Goal: Task Accomplishment & Management: Manage account settings

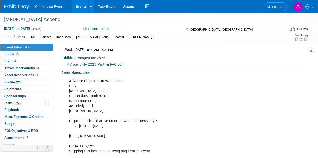
click at [80, 8] on link "Events" at bounding box center [81, 6] width 18 height 13
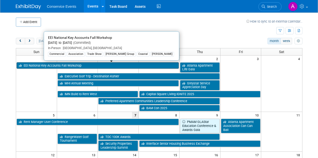
click at [64, 67] on link "EEI National Key Accounts Fall Workshop" at bounding box center [98, 66] width 162 height 7
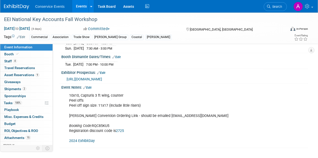
scroll to position [117, 0]
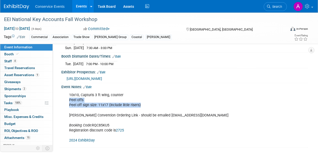
drag, startPoint x: 142, startPoint y: 104, endPoint x: 66, endPoint y: 99, distance: 76.5
click at [66, 99] on div "10x10, Capturis 3 ft wing, counter Peel offs Peel off sign size: 11x17 (include…" at bounding box center [162, 117] width 193 height 55
copy div "Peel offs Peel off sign size: 11x17 (include little risers)"
click at [9, 54] on span "Booth" at bounding box center [11, 54] width 15 height 4
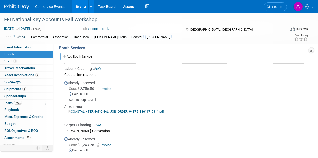
scroll to position [153, 0]
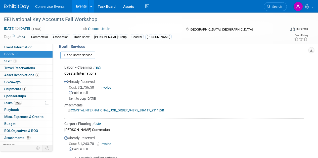
click at [80, 5] on link "Events" at bounding box center [81, 6] width 18 height 13
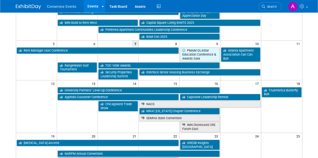
scroll to position [102, 0]
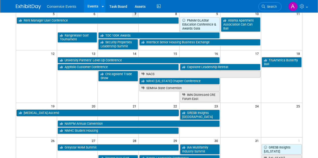
click at [121, 113] on link "[MEDICAL_DATA] Ascend" at bounding box center [98, 113] width 162 height 7
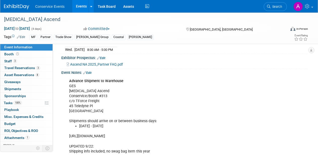
scroll to position [109, 0]
click at [90, 71] on link "Edit" at bounding box center [87, 73] width 8 height 4
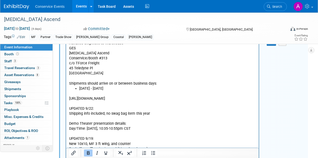
scroll to position [147, 0]
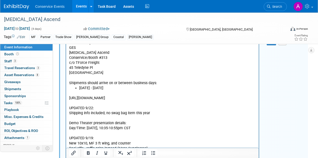
click at [107, 102] on p "https://ordering.ges.com/051601224/quickfacts UPDATED 9/22: Shipping info inclu…" at bounding box center [162, 139] width 187 height 96
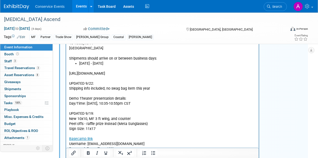
scroll to position [172, 0]
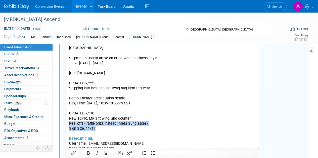
drag, startPoint x: 97, startPoint y: 129, endPoint x: 66, endPoint y: 123, distance: 31.8
click at [66, 123] on html "Advance Shipment to Warehouse GES MRI Ascend Conservice/Booth #313 c/o TForce F…" at bounding box center [162, 88] width 192 height 148
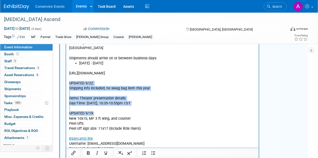
drag, startPoint x: 99, startPoint y: 114, endPoint x: 69, endPoint y: 85, distance: 41.5
click at [69, 85] on p "https://ordering.ges.com/051601224/quickfacts UPDATED 9/22: Shipping info inclu…" at bounding box center [162, 114] width 187 height 96
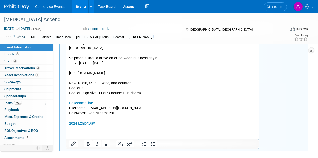
drag, startPoint x: 148, startPoint y: 75, endPoint x: 148, endPoint y: 42, distance: 32.4
click at [82, 30] on body "Advance Shipment to Warehouse GES MRI Ascend Conservice/Booth #313 c/o TForce F…" at bounding box center [162, 71] width 187 height 111
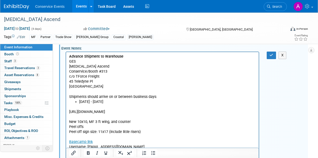
scroll to position [132, 0]
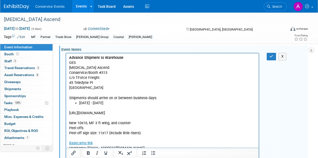
click at [139, 38] on div "MF Partner Trade Show Taylor Group Coastal Mobly" at bounding box center [143, 38] width 226 height 6
click at [149, 113] on p "https://ordering.ges.com/051601224/quickfacts New 10x10, MF 3 ft wing, and coun…" at bounding box center [162, 136] width 187 height 61
drag, startPoint x: 151, startPoint y: 114, endPoint x: 59, endPoint y: 57, distance: 108.6
click at [66, 57] on html "Advance Shipment to Warehouse GES MRI Ascend Conservice/Booth #313 c/o TForce F…" at bounding box center [162, 109] width 192 height 113
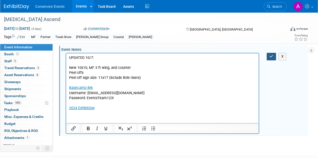
click at [271, 55] on icon "button" at bounding box center [271, 57] width 4 height 4
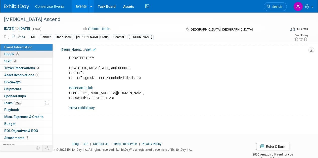
click at [9, 54] on span "Booth" at bounding box center [12, 54] width 16 height 4
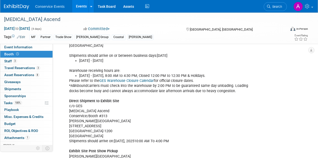
scroll to position [119, 0]
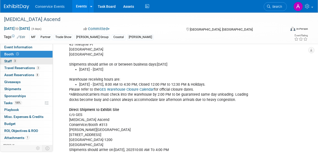
click at [8, 61] on span "Staff 3" at bounding box center [10, 61] width 13 height 4
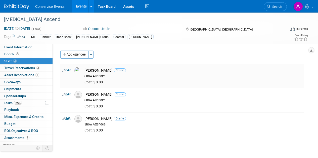
click at [69, 71] on link "Edit" at bounding box center [66, 71] width 8 height 4
select select "67817980-a6c0-4226-b604-250172fa93d1"
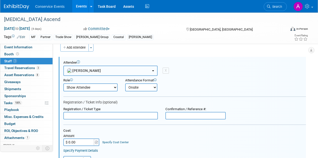
click at [128, 71] on button "[PERSON_NAME]" at bounding box center [110, 71] width 94 height 10
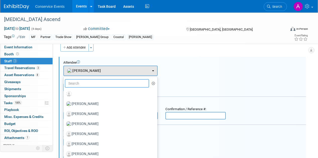
click at [115, 84] on input "text" at bounding box center [107, 83] width 84 height 9
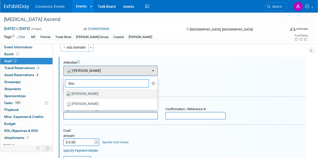
type input "dou"
click at [108, 94] on label "Doug Jentzsch" at bounding box center [109, 94] width 86 height 8
click at [64, 94] on input "Doug Jentzsch" at bounding box center [62, 93] width 3 height 3
select select "4b7e1d6e-9897-4268-8402-54af0bfb8b79"
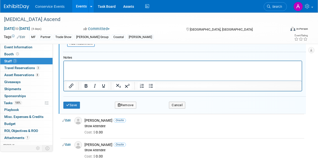
scroll to position [150, 0]
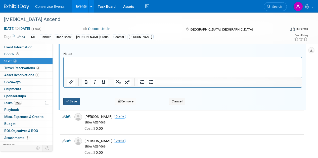
click at [76, 100] on button "Save" at bounding box center [71, 101] width 17 height 7
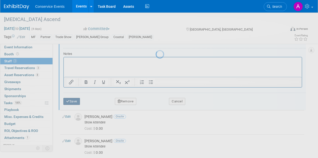
scroll to position [45, 0]
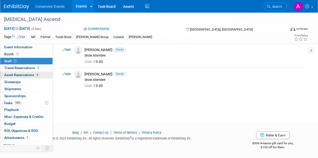
click at [25, 74] on span "Asset Reservations 8" at bounding box center [21, 75] width 35 height 4
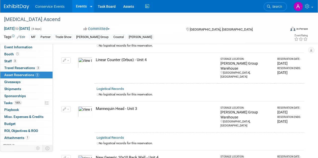
scroll to position [142, 0]
click at [69, 109] on span "button" at bounding box center [68, 109] width 2 height 1
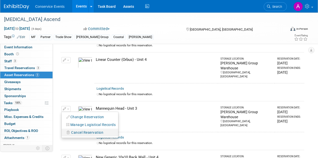
click at [79, 131] on span "Cancel Reservation" at bounding box center [87, 133] width 32 height 4
click at [124, 133] on link "Yes" at bounding box center [124, 137] width 15 height 8
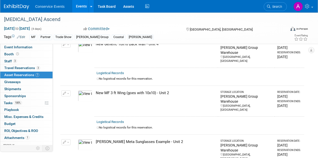
scroll to position [216, 0]
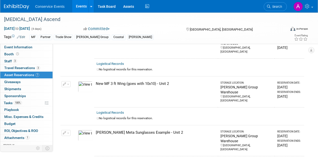
click at [71, 126] on td "Change Reservation Manage Logistical Records" at bounding box center [66, 141] width 12 height 31
click at [69, 130] on button "button" at bounding box center [65, 133] width 9 height 6
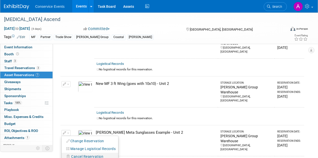
click at [76, 155] on span "Cancel Reservation" at bounding box center [87, 157] width 32 height 4
click at [124, 157] on link "Yes" at bounding box center [124, 161] width 15 height 8
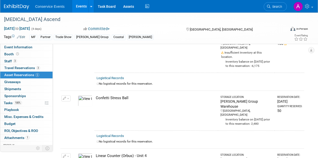
scroll to position [42, 0]
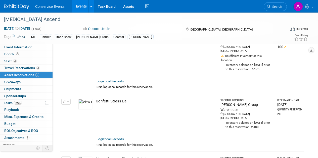
click at [81, 8] on link "Events" at bounding box center [81, 6] width 18 height 13
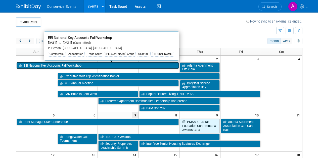
click at [51, 66] on link "EEI National Key Accounts Fall Workshop" at bounding box center [98, 66] width 162 height 7
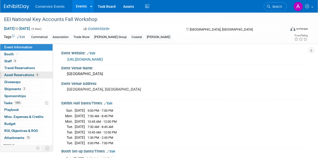
click at [14, 74] on span "Asset Reservations 9" at bounding box center [21, 75] width 35 height 4
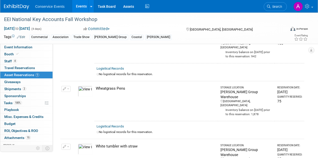
scroll to position [365, 0]
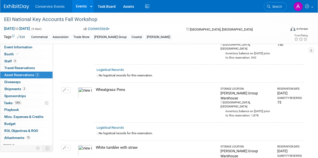
click at [82, 8] on link "Events" at bounding box center [81, 6] width 18 height 13
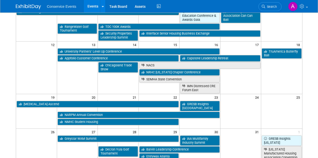
scroll to position [113, 0]
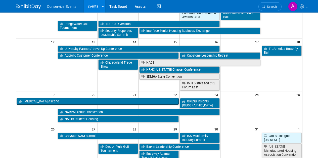
click at [122, 102] on link "[MEDICAL_DATA] Ascend" at bounding box center [98, 101] width 162 height 7
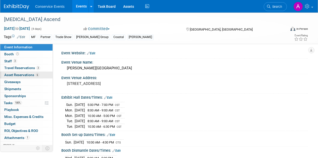
click at [15, 76] on span "Asset Reservations 6" at bounding box center [21, 75] width 35 height 4
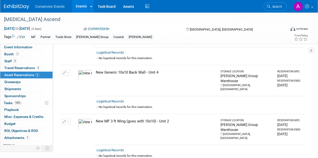
scroll to position [172, 0]
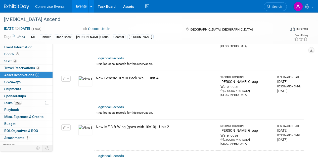
click at [78, 4] on link "Events" at bounding box center [81, 6] width 18 height 13
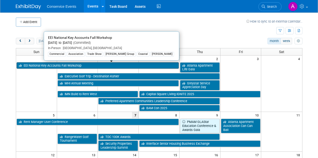
click at [39, 66] on link "EEI National Key Accounts Fall Workshop" at bounding box center [98, 66] width 162 height 7
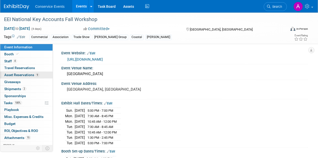
click at [22, 74] on span "Asset Reservations 9" at bounding box center [21, 75] width 35 height 4
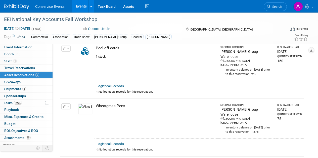
scroll to position [350, 0]
click at [83, 5] on link "Events" at bounding box center [81, 6] width 18 height 13
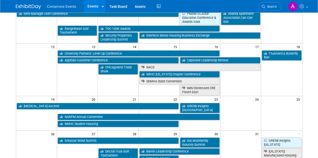
scroll to position [116, 0]
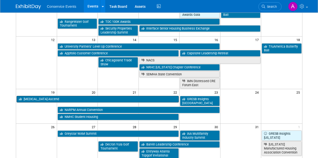
click at [105, 98] on link "[MEDICAL_DATA] Ascend" at bounding box center [98, 99] width 162 height 7
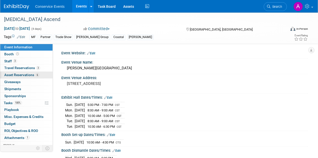
click at [17, 73] on link "6 Asset Reservations 6" at bounding box center [26, 75] width 52 height 7
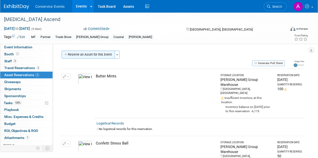
click at [80, 57] on button "Reserve an Asset for this Event" at bounding box center [88, 55] width 53 height 8
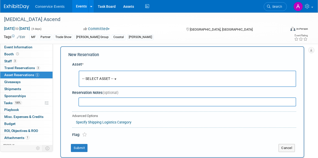
scroll to position [5, 0]
click at [120, 80] on button "-- SELECT ASSET --" at bounding box center [187, 78] width 217 height 16
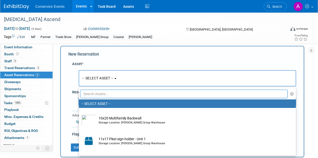
click at [124, 95] on input "text" at bounding box center [183, 94] width 207 height 9
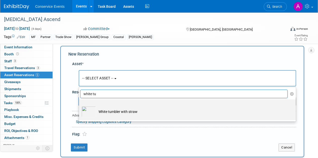
type input "white tu"
click at [123, 113] on td "White tumbler with straw" at bounding box center [191, 111] width 190 height 11
click at [80, 106] on input "White tumbler with straw" at bounding box center [77, 103] width 3 height 3
select select "10724651"
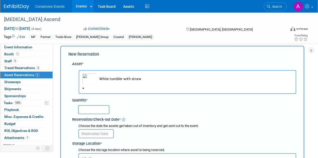
click at [99, 111] on input "text" at bounding box center [93, 109] width 31 height 9
type input "25"
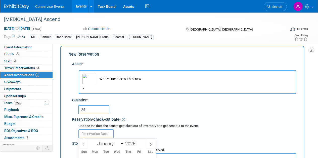
click at [99, 135] on input "text" at bounding box center [95, 134] width 35 height 9
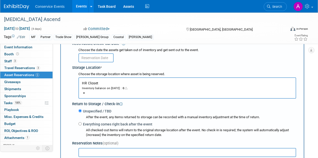
scroll to position [79, 0]
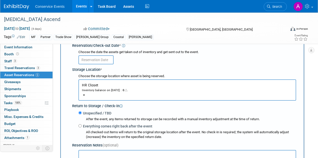
click at [99, 60] on input "text" at bounding box center [95, 59] width 35 height 9
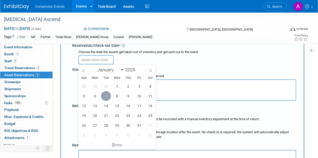
click at [107, 96] on span "7" at bounding box center [106, 96] width 10 height 10
type input "Oct 7, 2025"
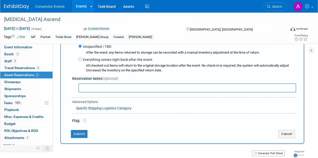
scroll to position [147, 0]
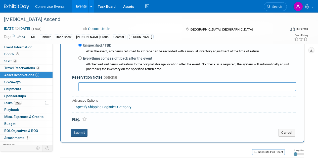
click at [80, 133] on button "Submit" at bounding box center [79, 133] width 17 height 8
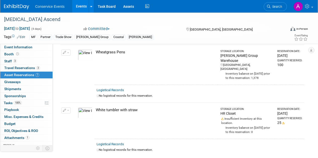
scroll to position [294, 0]
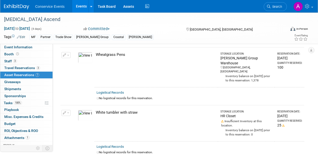
click at [64, 112] on icon "button" at bounding box center [65, 113] width 4 height 3
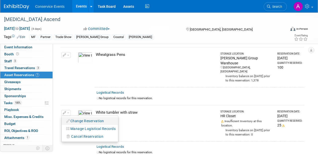
click at [74, 118] on button "Change Reservation" at bounding box center [85, 121] width 42 height 7
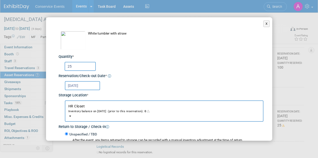
click at [150, 110] on span "0" at bounding box center [146, 111] width 7 height 3
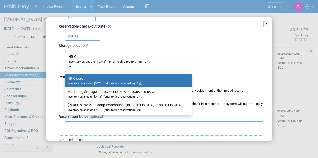
scroll to position [53, 0]
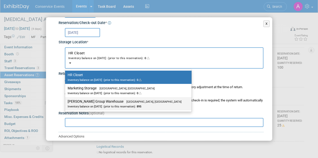
click at [123, 104] on div "Inventory balance on Oct 7, 2025 (prior to this reservation): 895" at bounding box center [125, 106] width 114 height 5
click at [66, 103] on input "Taylor Group Warehouse Brooklyn, OH Inventory balance on Oct 7, 2025 (prior to …" at bounding box center [64, 101] width 3 height 3
select select "11223164"
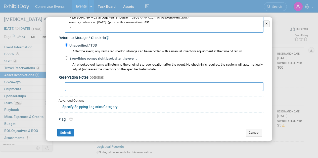
scroll to position [93, 0]
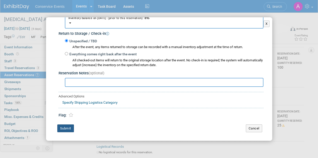
click at [67, 132] on button "Submit" at bounding box center [65, 129] width 17 height 8
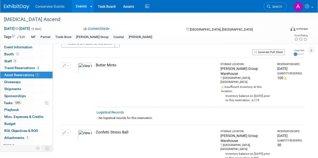
scroll to position [0, 0]
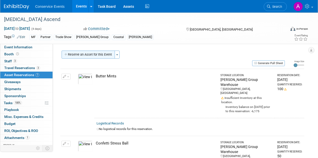
click at [98, 54] on button "Reserve an Asset for this Event" at bounding box center [88, 55] width 53 height 8
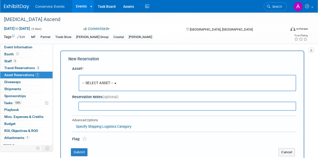
scroll to position [5, 0]
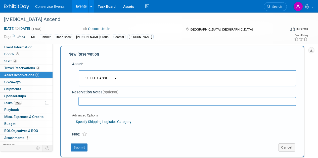
click at [104, 82] on button "-- SELECT ASSET --" at bounding box center [187, 78] width 217 height 16
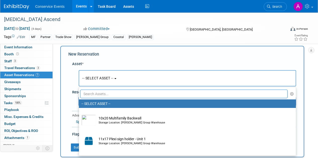
click at [106, 94] on input "text" at bounding box center [183, 94] width 207 height 9
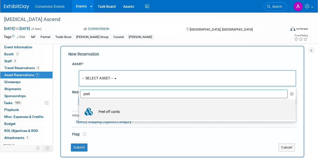
type input "peel"
click at [111, 112] on td "Peel off cards" at bounding box center [191, 111] width 190 height 11
click at [80, 106] on input "Peel off cards" at bounding box center [77, 103] width 3 height 3
select select "10724652"
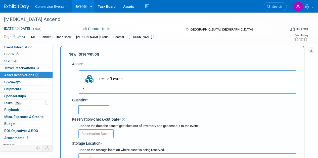
click at [99, 111] on input "text" at bounding box center [93, 109] width 31 height 9
type input "150"
click at [132, 106] on div "150" at bounding box center [187, 110] width 218 height 10
click at [97, 141] on div "Storage Location *" at bounding box center [184, 143] width 224 height 7
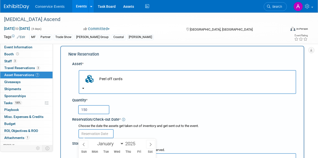
click at [97, 131] on input "text" at bounding box center [95, 134] width 35 height 9
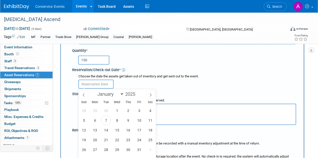
scroll to position [58, 0]
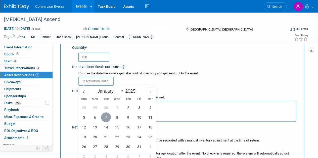
click at [105, 120] on span "7" at bounding box center [106, 118] width 10 height 10
type input "Oct 7, 2025"
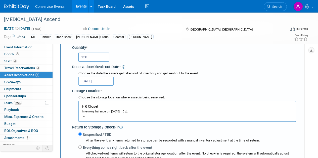
click at [128, 110] on icon "button" at bounding box center [126, 111] width 4 height 3
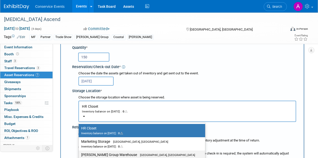
click at [105, 154] on label "Taylor Group Warehouse Brooklyn, OH Inventory balance on Oct 7, 2025 : 642" at bounding box center [140, 157] width 119 height 11
click at [79, 154] on input "Taylor Group Warehouse Brooklyn, OH Inventory balance on Oct 7, 2025 : 642" at bounding box center [77, 155] width 3 height 3
select select "11223164"
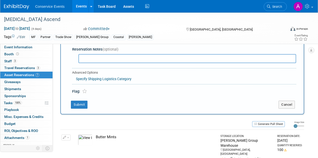
scroll to position [178, 0]
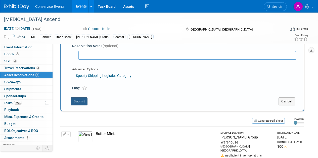
click at [76, 104] on button "Submit" at bounding box center [79, 102] width 17 height 8
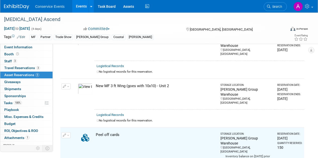
scroll to position [248, 0]
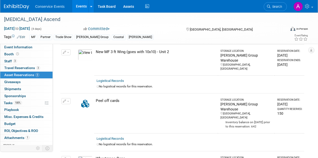
click at [63, 158] on icon "button" at bounding box center [65, 159] width 4 height 3
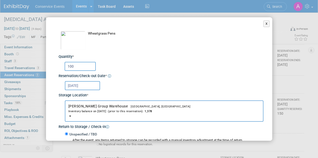
click at [82, 68] on input "100" at bounding box center [80, 66] width 31 height 9
type input "1"
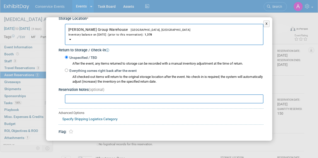
scroll to position [93, 0]
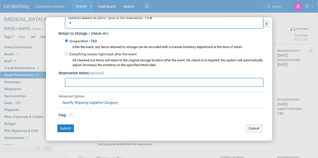
type input "75"
click at [66, 128] on button "Submit" at bounding box center [65, 129] width 17 height 8
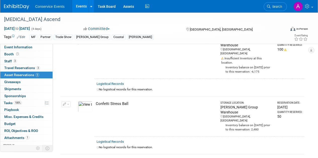
scroll to position [0, 0]
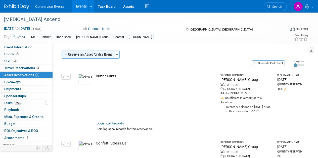
click at [98, 59] on button "Reserve an Asset for this Event" at bounding box center [88, 55] width 53 height 8
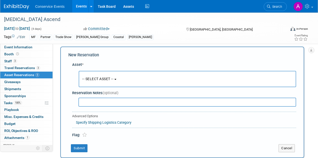
scroll to position [5, 0]
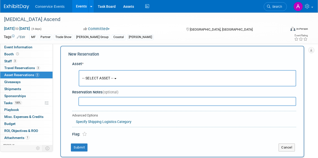
click at [97, 80] on span "-- SELECT ASSET --" at bounding box center [97, 78] width 31 height 4
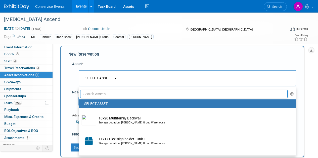
click at [101, 94] on input "text" at bounding box center [183, 94] width 207 height 9
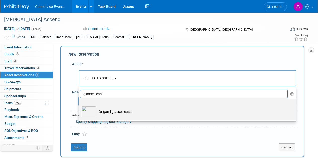
type input "glasses cas"
click at [106, 111] on td "Origami glasses case" at bounding box center [191, 111] width 190 height 11
click at [80, 106] on input "Origami glasses case" at bounding box center [77, 103] width 3 height 3
select select "10724650"
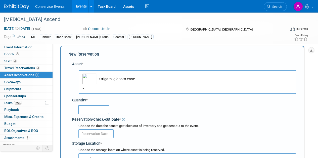
click at [104, 111] on input "text" at bounding box center [93, 109] width 31 height 9
type input "50"
click at [104, 135] on input "text" at bounding box center [95, 134] width 35 height 9
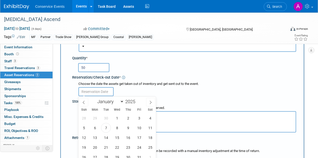
scroll to position [50, 0]
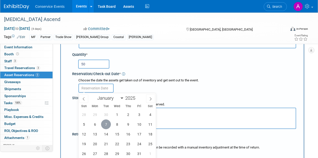
click at [105, 124] on span "7" at bounding box center [106, 125] width 10 height 10
type input "Oct 7, 2025"
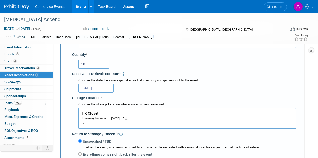
click at [108, 118] on div "Inventory balance on Oct 7, 2025 : 0" at bounding box center [187, 118] width 210 height 5
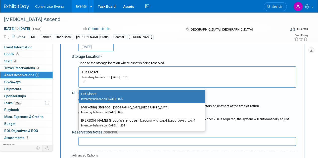
scroll to position [92, 0]
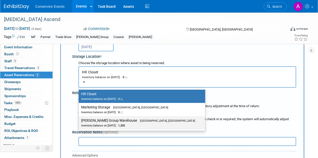
click at [137, 122] on span "[GEOGRAPHIC_DATA], [GEOGRAPHIC_DATA]" at bounding box center [166, 121] width 58 height 3
click at [79, 122] on input "Taylor Group Warehouse Brooklyn, OH Inventory balance on Oct 7, 2025 : 1,205" at bounding box center [77, 120] width 3 height 3
select select "11223164"
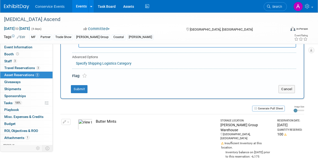
scroll to position [205, 0]
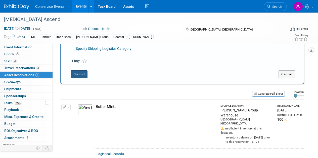
click at [79, 76] on button "Submit" at bounding box center [79, 75] width 17 height 8
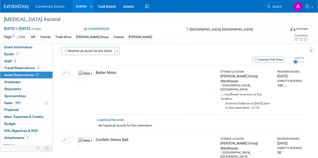
scroll to position [0, 0]
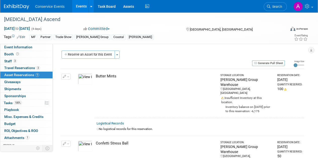
click at [79, 6] on link "Events" at bounding box center [81, 6] width 18 height 13
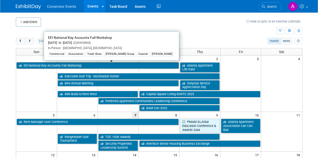
click at [47, 67] on link "EEI National Key Accounts Fall Workshop" at bounding box center [98, 66] width 162 height 7
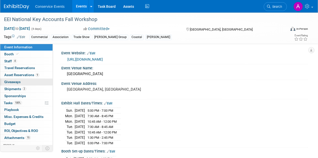
click at [16, 81] on span "Giveaways 0" at bounding box center [12, 82] width 16 height 4
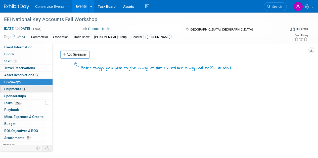
click at [14, 89] on span "Shipments 2" at bounding box center [15, 89] width 22 height 4
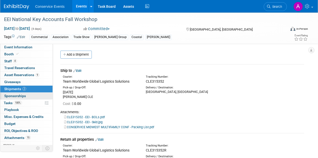
click at [20, 97] on span "Sponsorships 0" at bounding box center [15, 96] width 22 height 4
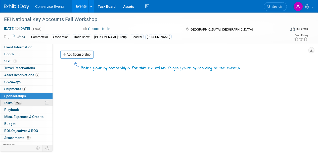
click at [9, 104] on span "Tasks 100%" at bounding box center [13, 103] width 18 height 4
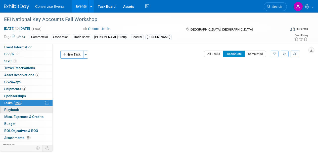
click at [10, 111] on span "Playbook 0" at bounding box center [11, 110] width 15 height 4
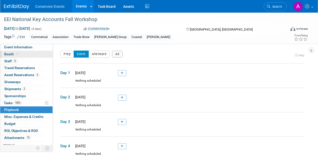
click at [10, 54] on span "Booth" at bounding box center [11, 54] width 15 height 4
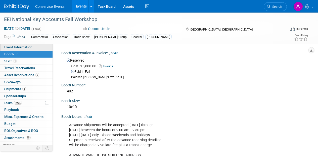
click at [10, 47] on span "Event Information" at bounding box center [18, 47] width 28 height 4
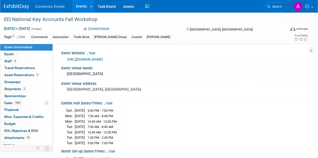
click at [79, 7] on link "Events" at bounding box center [81, 6] width 18 height 13
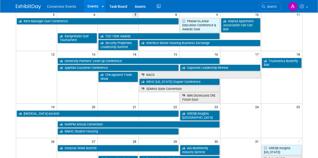
scroll to position [104, 0]
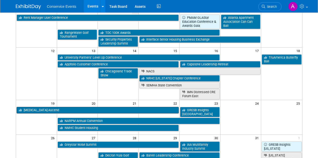
click at [106, 111] on link "[MEDICAL_DATA] Ascend" at bounding box center [98, 110] width 162 height 7
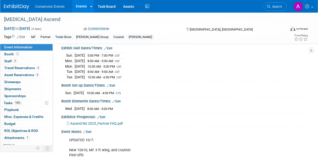
scroll to position [49, 0]
click at [8, 54] on span "Booth" at bounding box center [12, 54] width 16 height 4
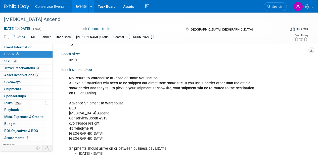
scroll to position [34, 0]
click at [19, 75] on span "Asset Reservations 9" at bounding box center [21, 75] width 35 height 4
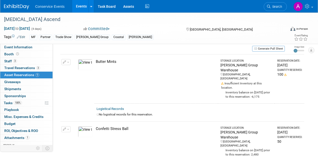
scroll to position [0, 0]
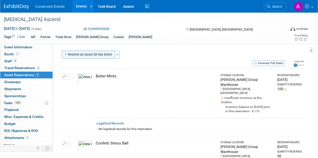
click at [99, 54] on button "Reserve an Asset for this Event" at bounding box center [88, 55] width 53 height 8
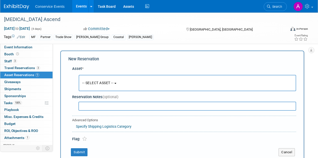
scroll to position [5, 0]
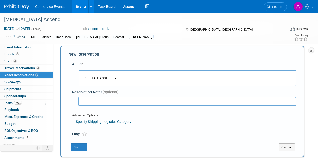
click at [103, 102] on input "text" at bounding box center [186, 101] width 217 height 9
type input "riser"
click at [113, 77] on span "-- SELECT ASSET --" at bounding box center [97, 78] width 31 height 4
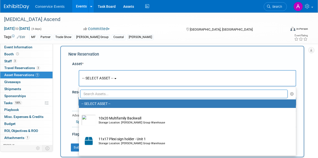
click at [107, 97] on input "text" at bounding box center [183, 94] width 207 height 9
type input "riser"
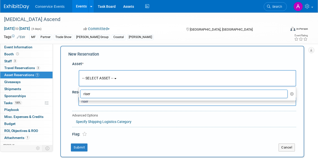
drag, startPoint x: 96, startPoint y: 95, endPoint x: 78, endPoint y: 96, distance: 17.6
click at [78, 96] on div "Asset * -- SELECT ASSET -- <table style='display: inline-block; border-style:no…" at bounding box center [181, 98] width 227 height 79
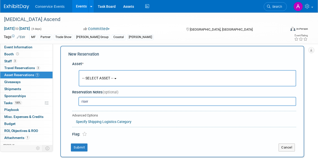
drag, startPoint x: 98, startPoint y: 101, endPoint x: 75, endPoint y: 99, distance: 23.1
click at [75, 99] on div "riser" at bounding box center [185, 101] width 222 height 10
click at [78, 146] on button "Submit" at bounding box center [79, 148] width 17 height 8
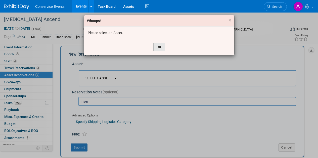
click at [160, 46] on button "OK" at bounding box center [159, 47] width 12 height 9
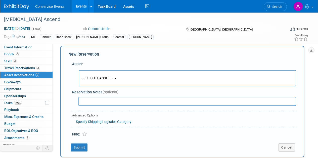
click at [156, 27] on div "Committed Committed Considering Not Going" at bounding box center [130, 29] width 96 height 6
click at [286, 148] on button "Cancel" at bounding box center [286, 148] width 16 height 8
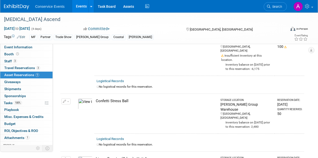
scroll to position [17, 0]
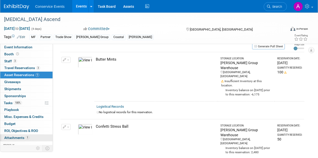
click at [17, 138] on span "Attachments 1" at bounding box center [16, 138] width 25 height 4
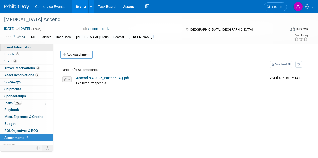
click at [20, 47] on span "Event Information" at bounding box center [18, 47] width 28 height 4
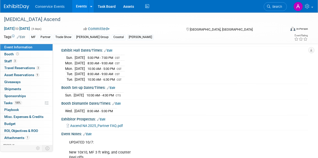
scroll to position [46, 0]
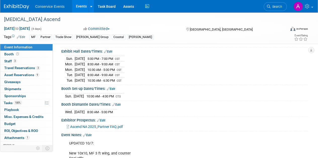
click at [82, 5] on link "Events" at bounding box center [81, 6] width 18 height 13
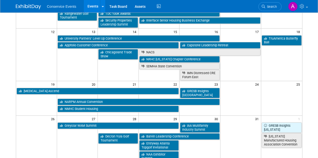
scroll to position [119, 0]
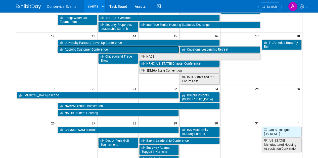
click at [127, 51] on link "Appfolio Customer Conference" at bounding box center [118, 49] width 121 height 7
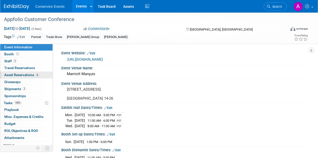
click at [22, 74] on span "Asset Reservations 6" at bounding box center [21, 75] width 35 height 4
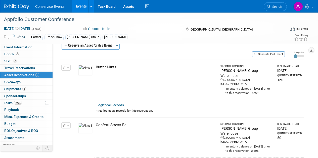
scroll to position [9, 0]
